Goal: Information Seeking & Learning: Learn about a topic

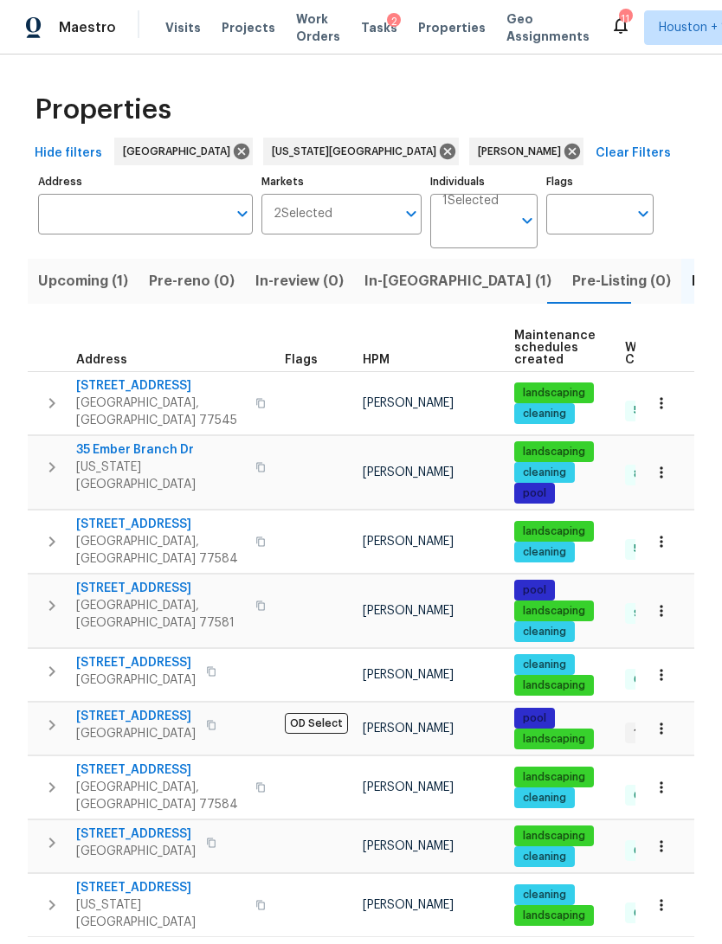
click at [177, 218] on input "Address" at bounding box center [132, 214] width 189 height 41
type input "2811"
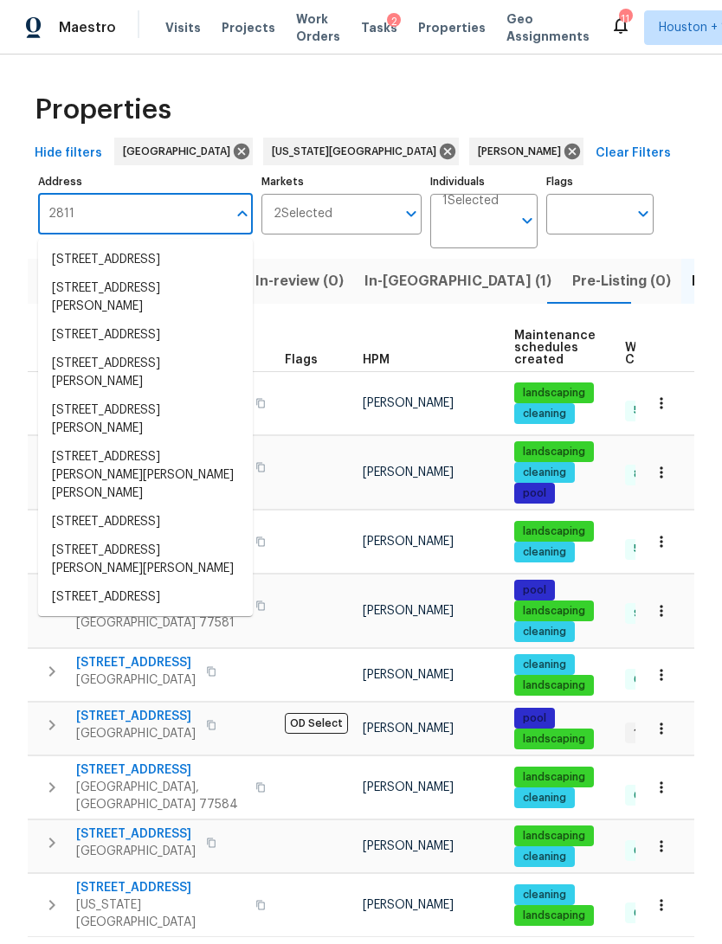
click at [190, 261] on li "2811 Apache St League City TX 77573" at bounding box center [145, 260] width 215 height 29
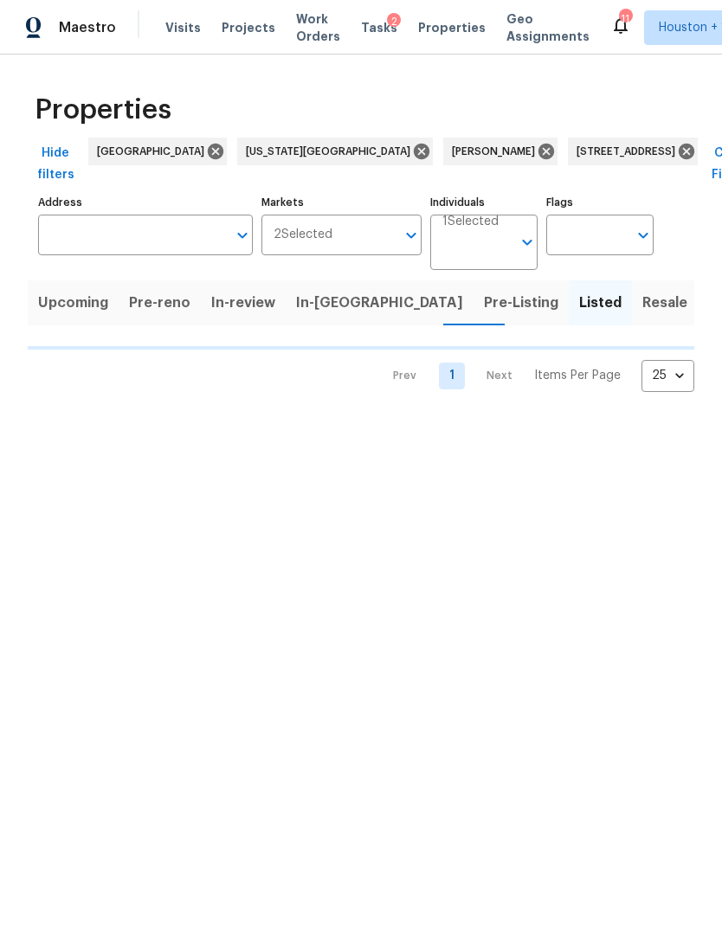
type input "2811 Apache St League City TX 77573"
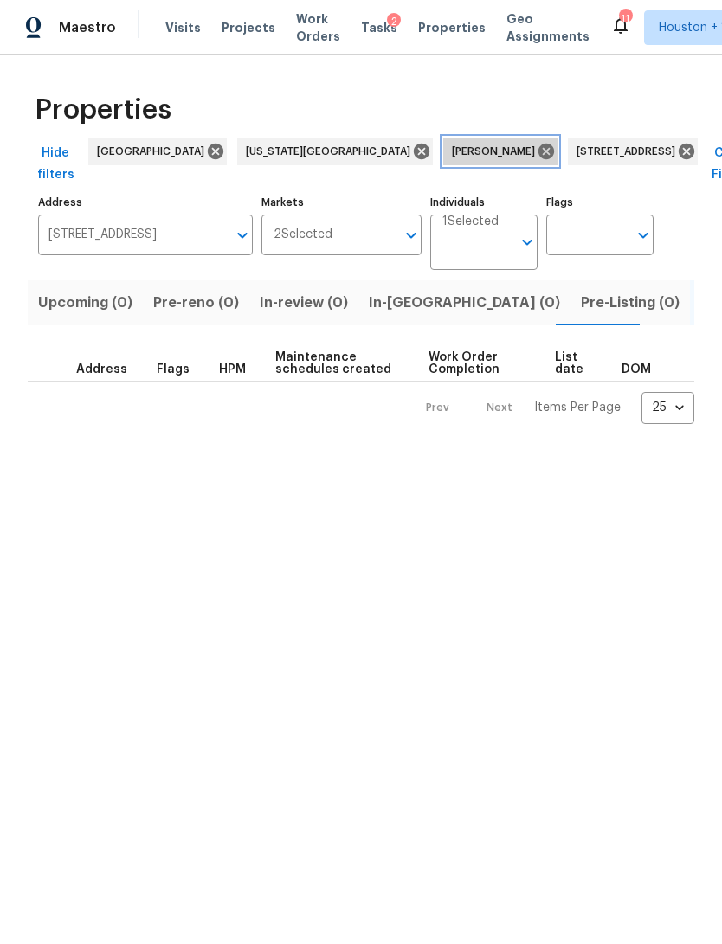
click at [443, 138] on div "[PERSON_NAME]" at bounding box center [500, 152] width 114 height 28
click at [537, 144] on icon at bounding box center [546, 151] width 19 height 19
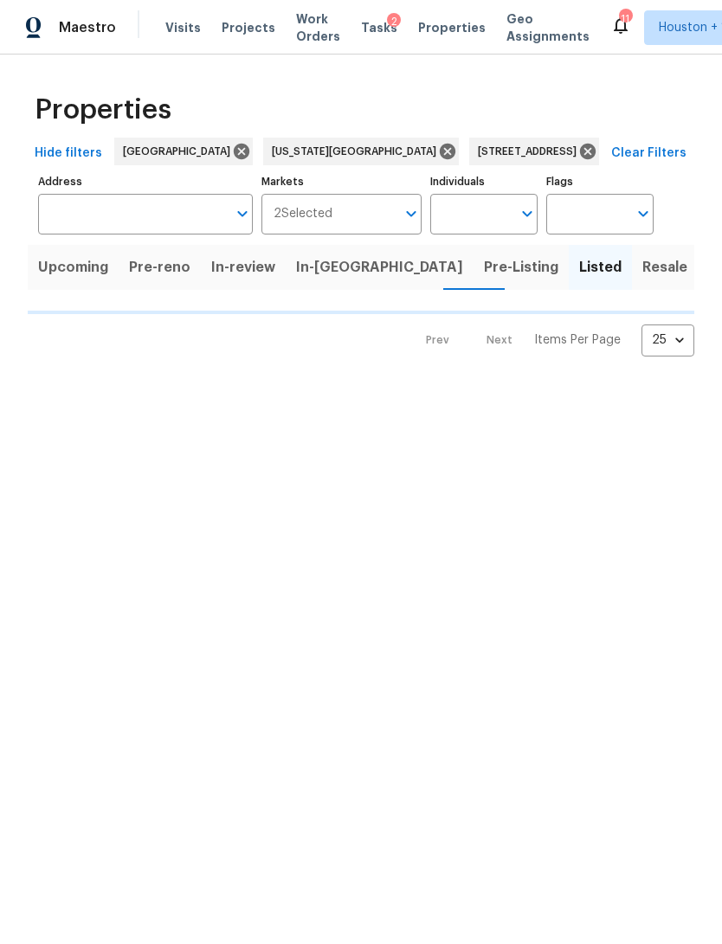
type input "2811 Apache St League City TX 77573"
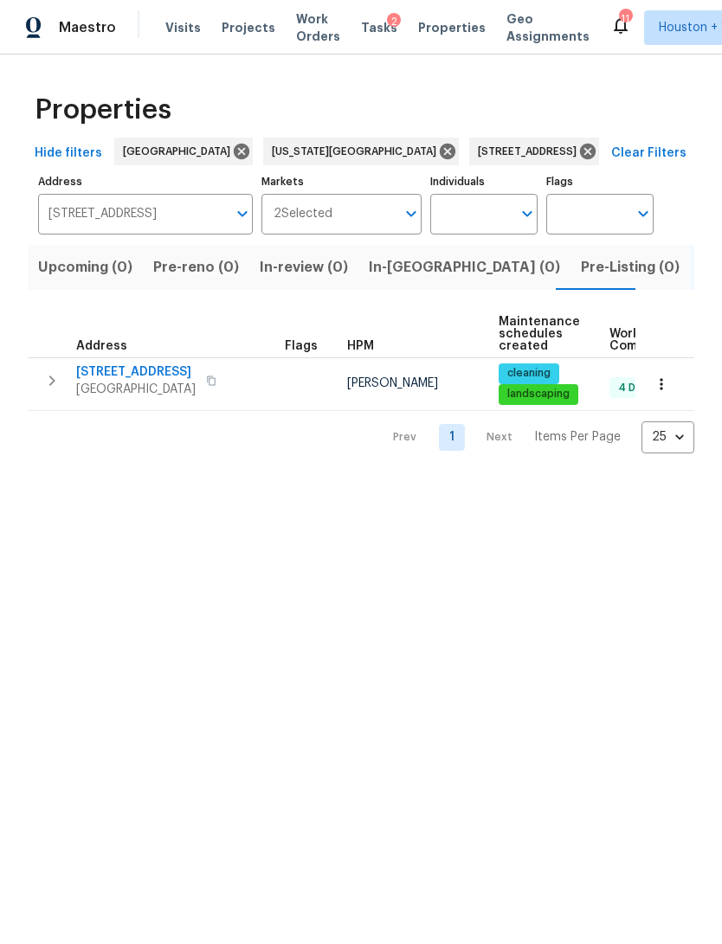
click at [276, 479] on div "Properties Hide filters Houston Kansas City 2811 Apache St League City TX 77573…" at bounding box center [361, 268] width 722 height 427
click at [155, 388] on span "League City, TX 77573" at bounding box center [135, 389] width 119 height 17
click at [663, 385] on icon "button" at bounding box center [661, 384] width 17 height 17
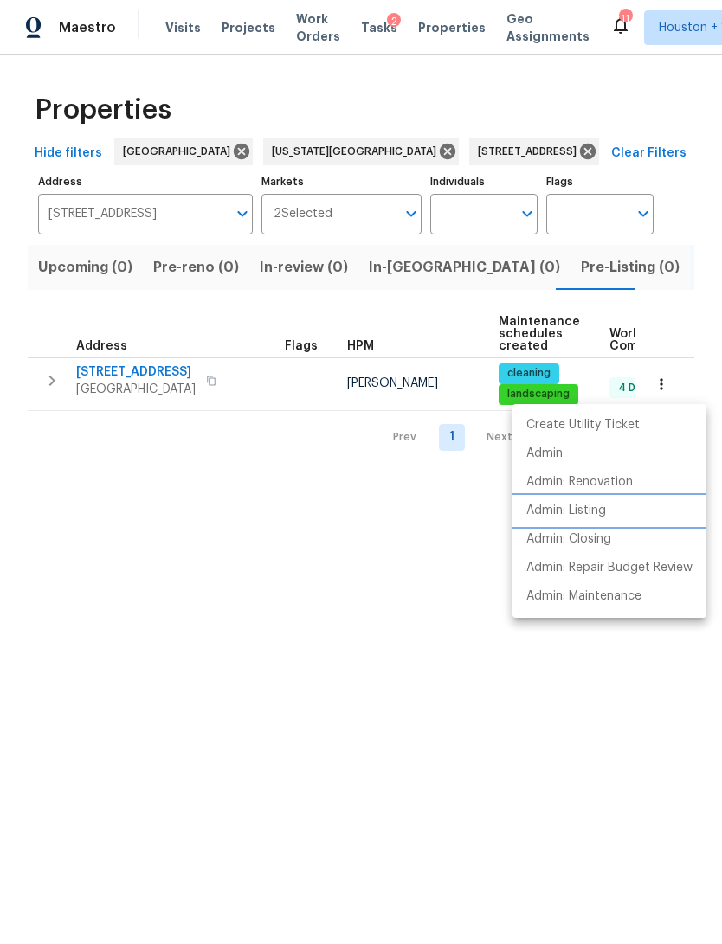
click at [630, 511] on li "Admin: Listing" at bounding box center [609, 511] width 194 height 29
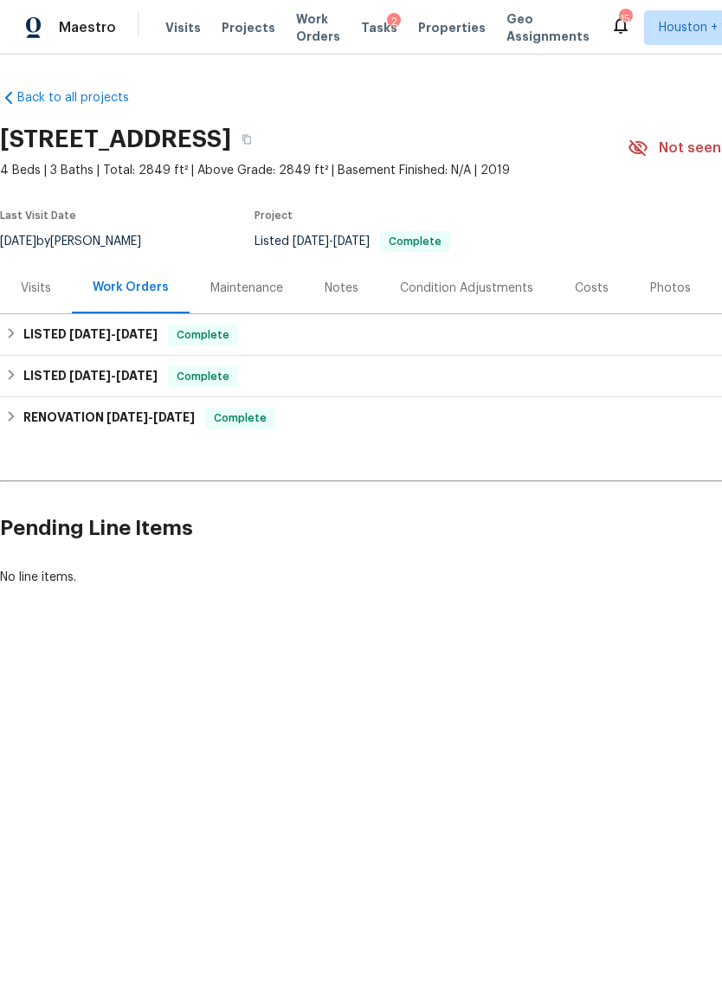
click at [591, 285] on div "Costs" at bounding box center [592, 288] width 34 height 17
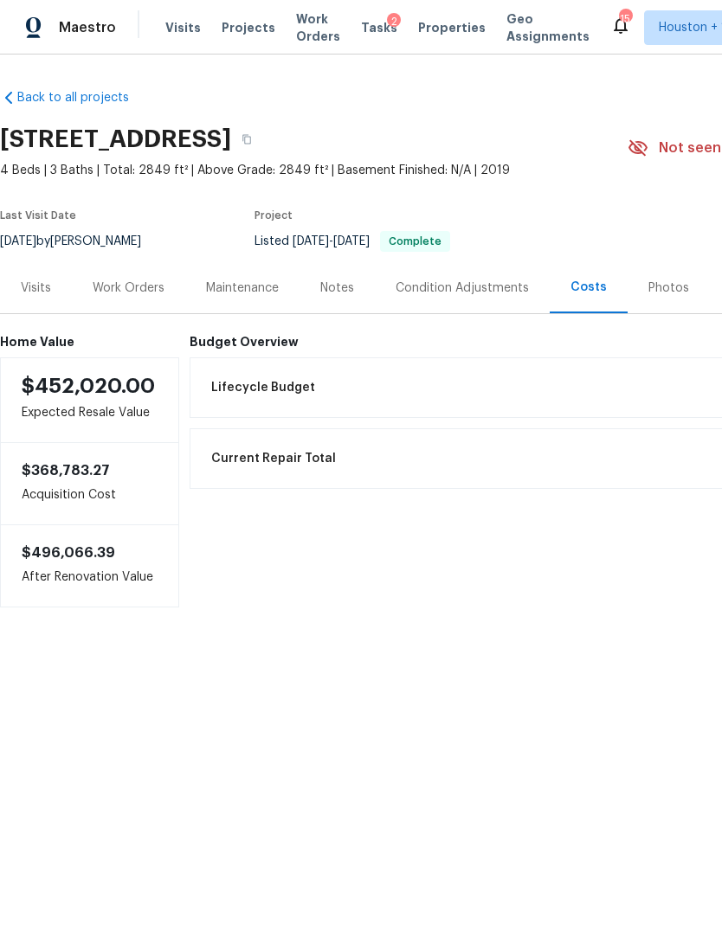
click at [682, 278] on div "Photos" at bounding box center [668, 287] width 82 height 51
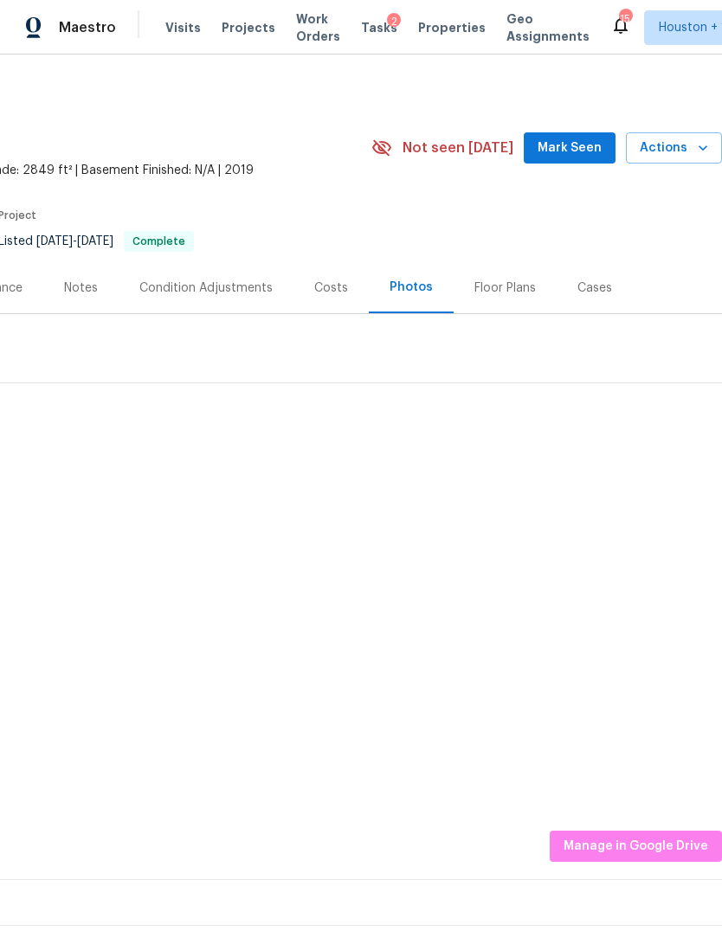
scroll to position [0, 256]
click at [505, 293] on div "Floor Plans" at bounding box center [504, 288] width 61 height 17
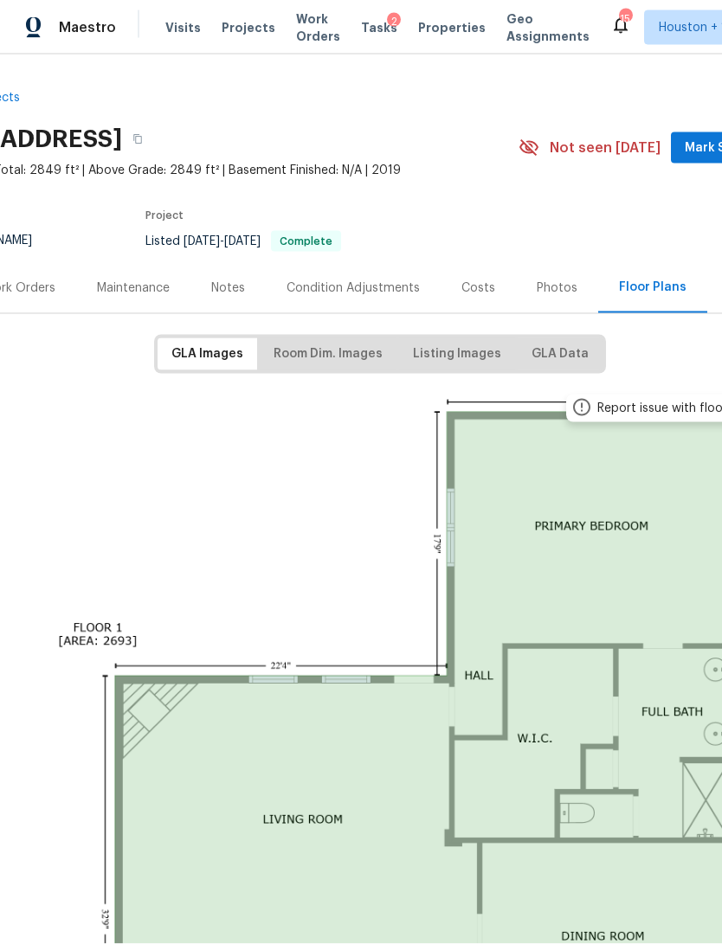
scroll to position [0, 109]
click at [301, 344] on span "Room Dim. Images" at bounding box center [327, 355] width 109 height 22
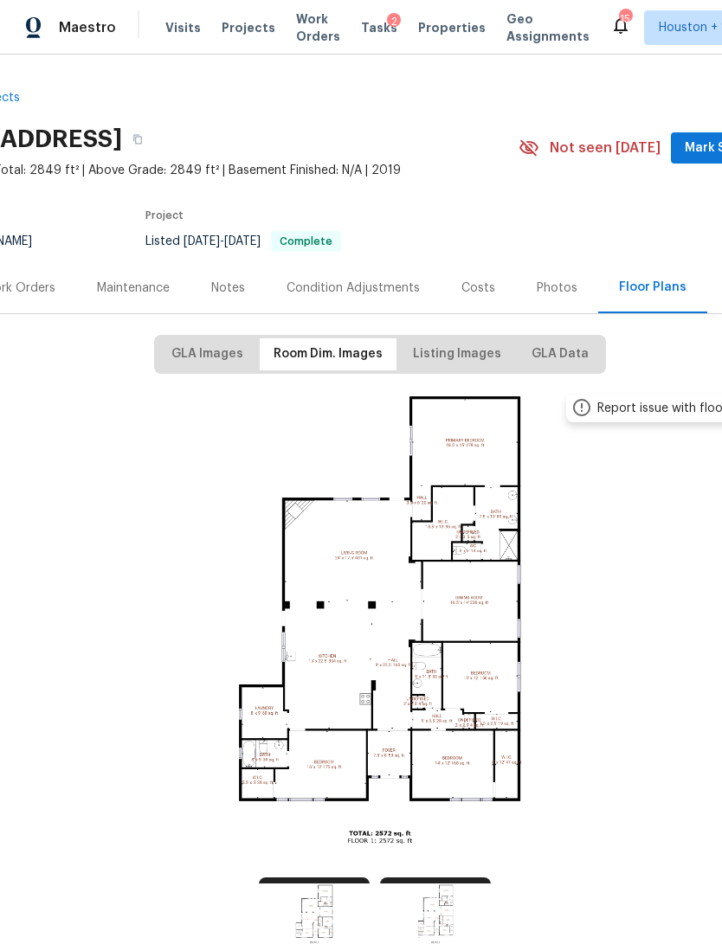
click at [289, 478] on img at bounding box center [380, 623] width 850 height 478
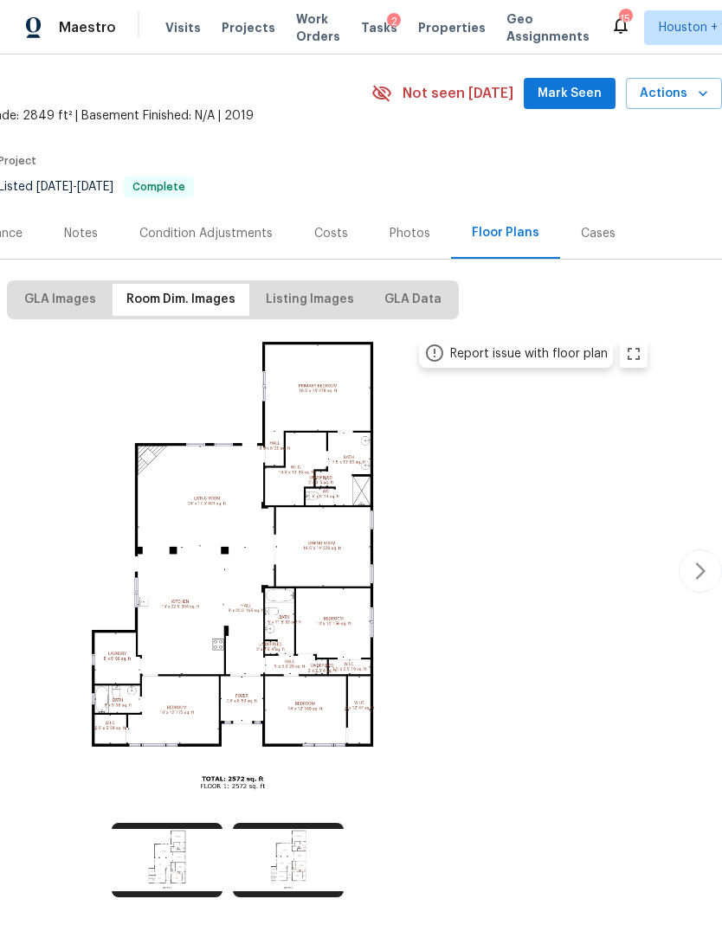
scroll to position [55, 256]
click at [169, 842] on img at bounding box center [167, 860] width 111 height 74
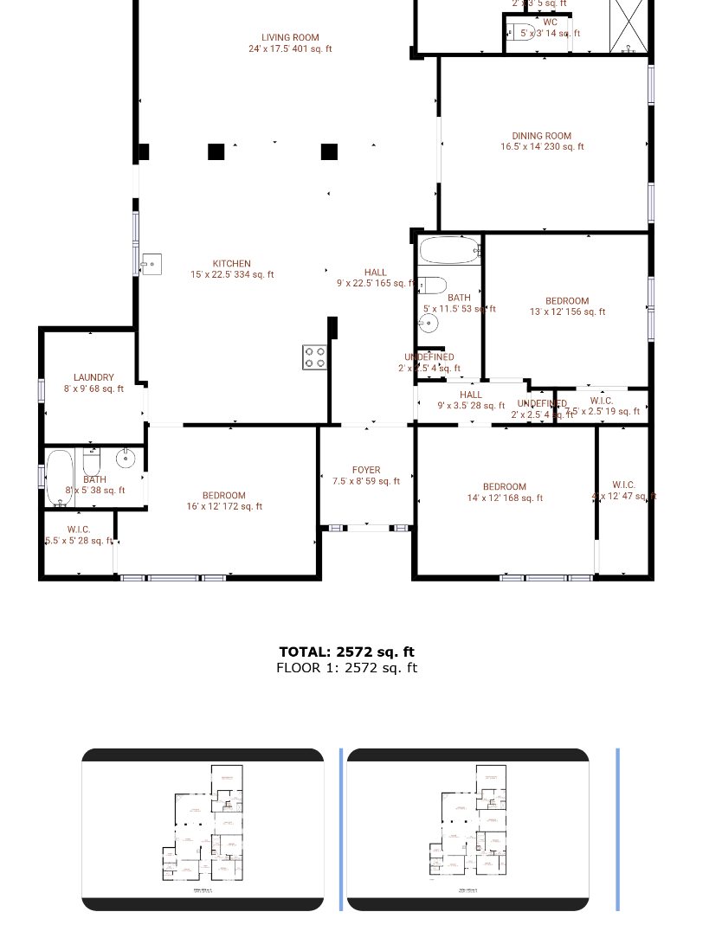
click at [233, 823] on img at bounding box center [288, 860] width 111 height 74
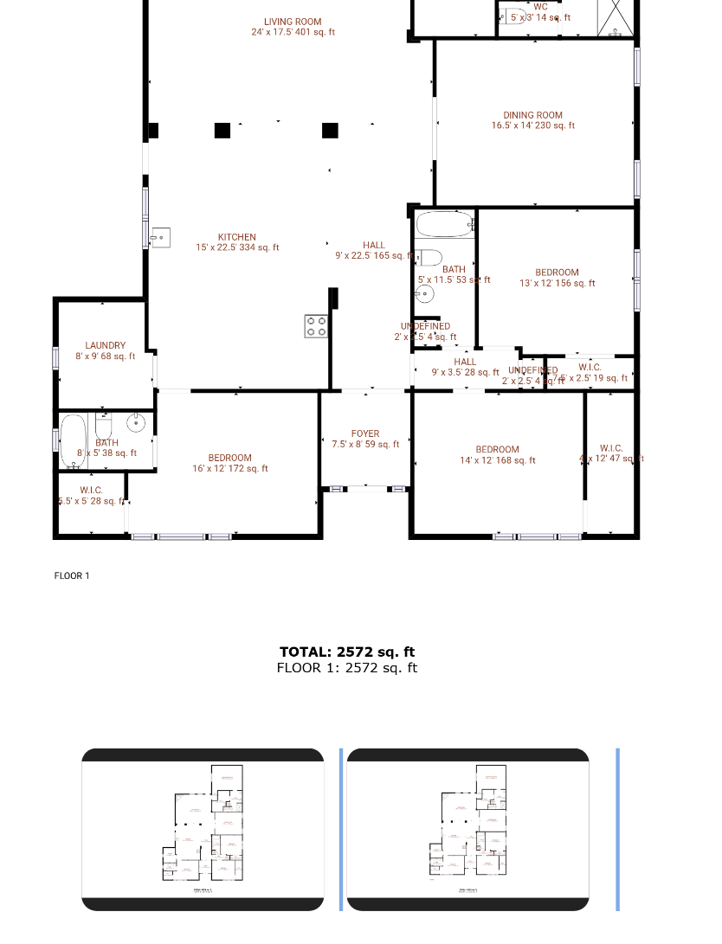
click at [233, 823] on img at bounding box center [288, 860] width 111 height 74
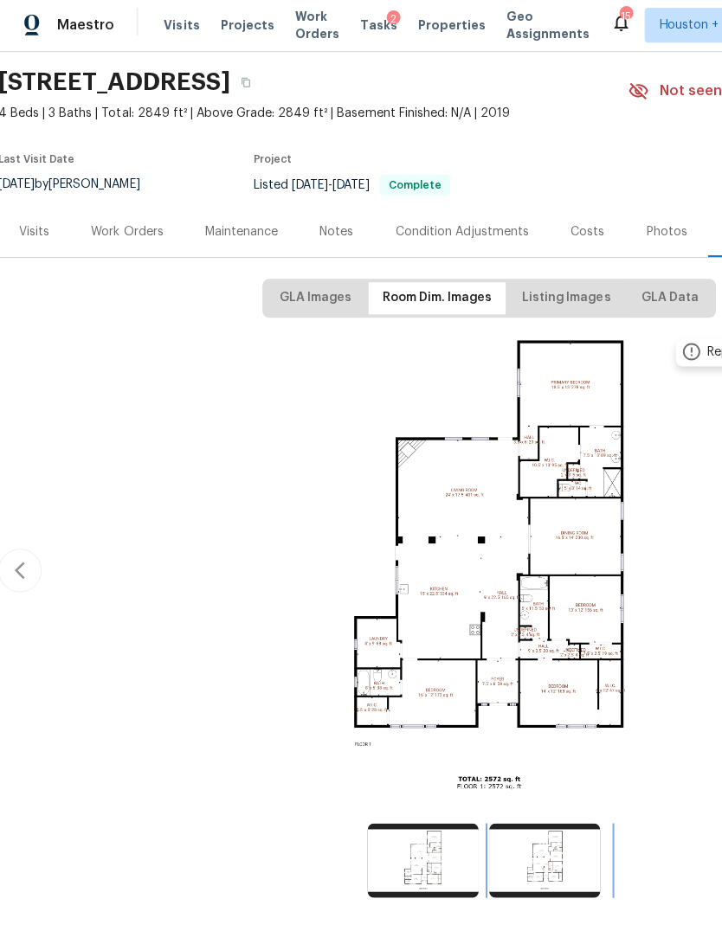
scroll to position [55, 0]
click at [36, 225] on div "Visits" at bounding box center [36, 233] width 30 height 17
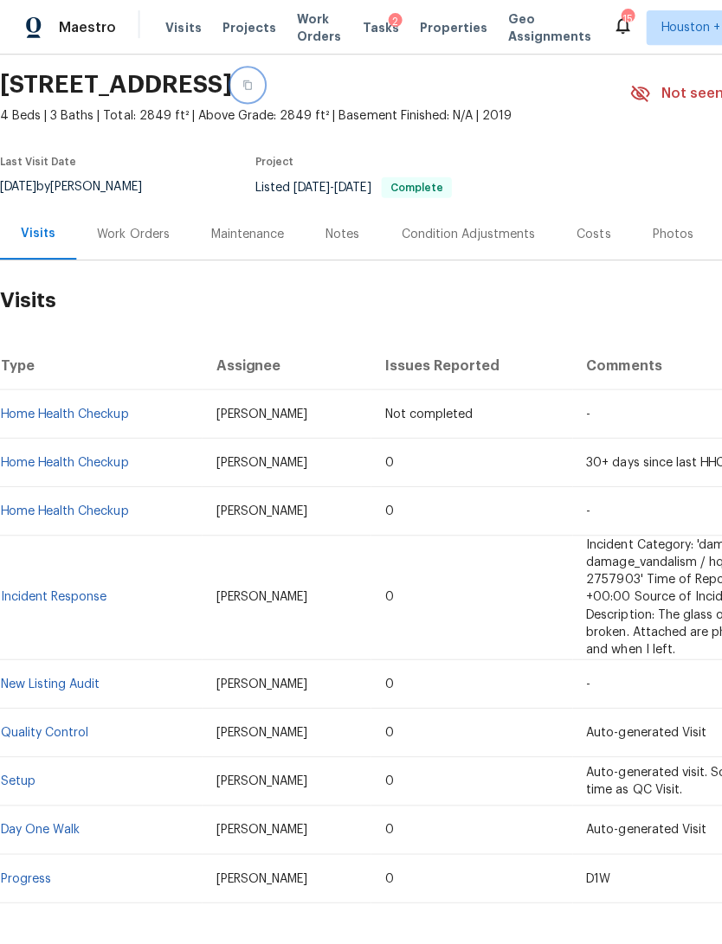
click at [262, 87] on button "button" at bounding box center [246, 84] width 31 height 31
click at [252, 80] on icon "button" at bounding box center [246, 85] width 10 height 10
click at [480, 918] on div "Back to all projects [STREET_ADDRESS] 4 Beds | 3 Baths | Total: 2849 ft² | Abov…" at bounding box center [361, 500] width 722 height 890
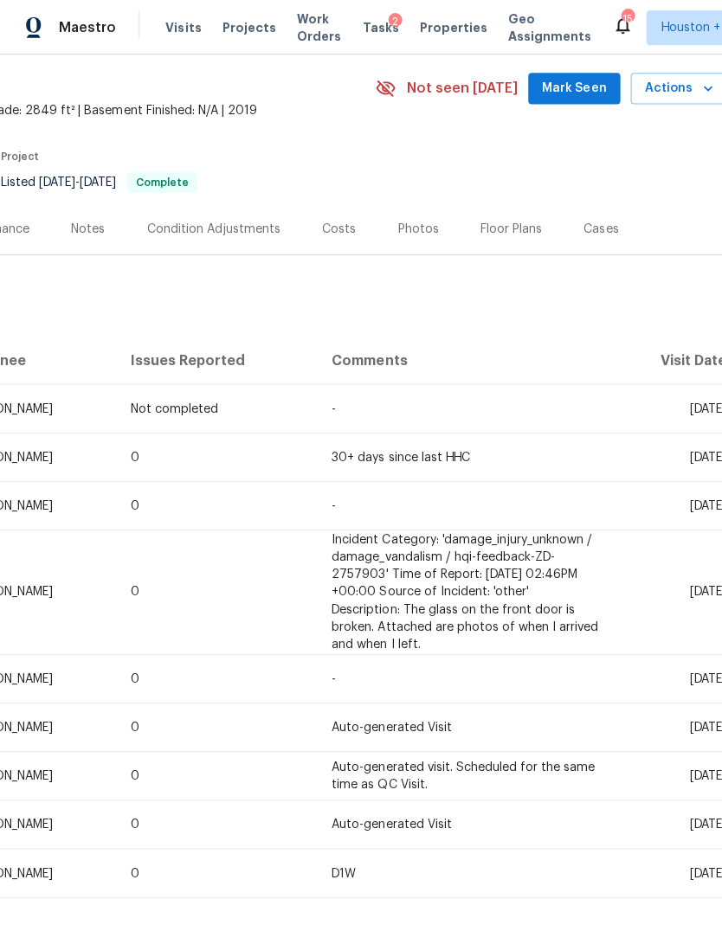
scroll to position [59, 253]
click at [492, 238] on div "Floor Plans" at bounding box center [510, 228] width 103 height 51
